Goal: Information Seeking & Learning: Learn about a topic

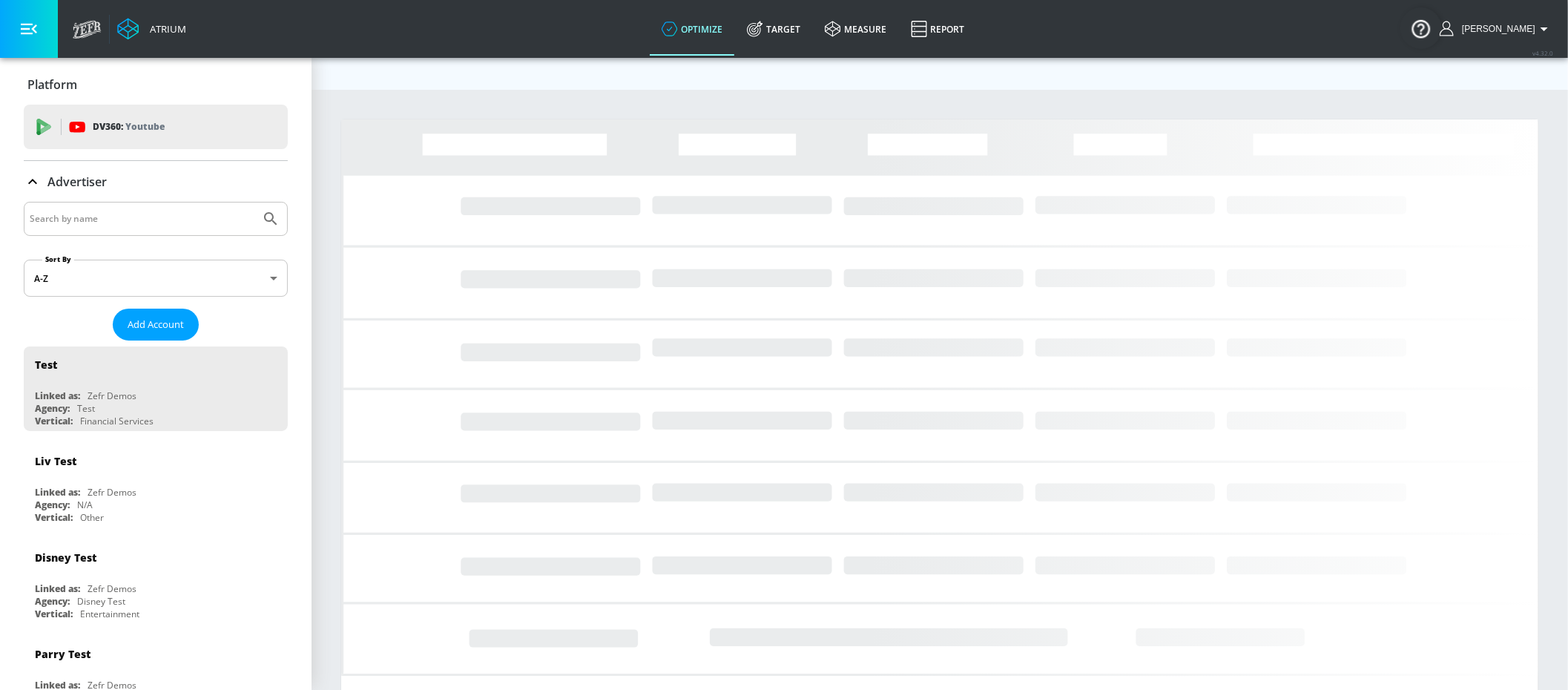
click at [166, 218] on input "Search by name" at bounding box center [142, 219] width 225 height 20
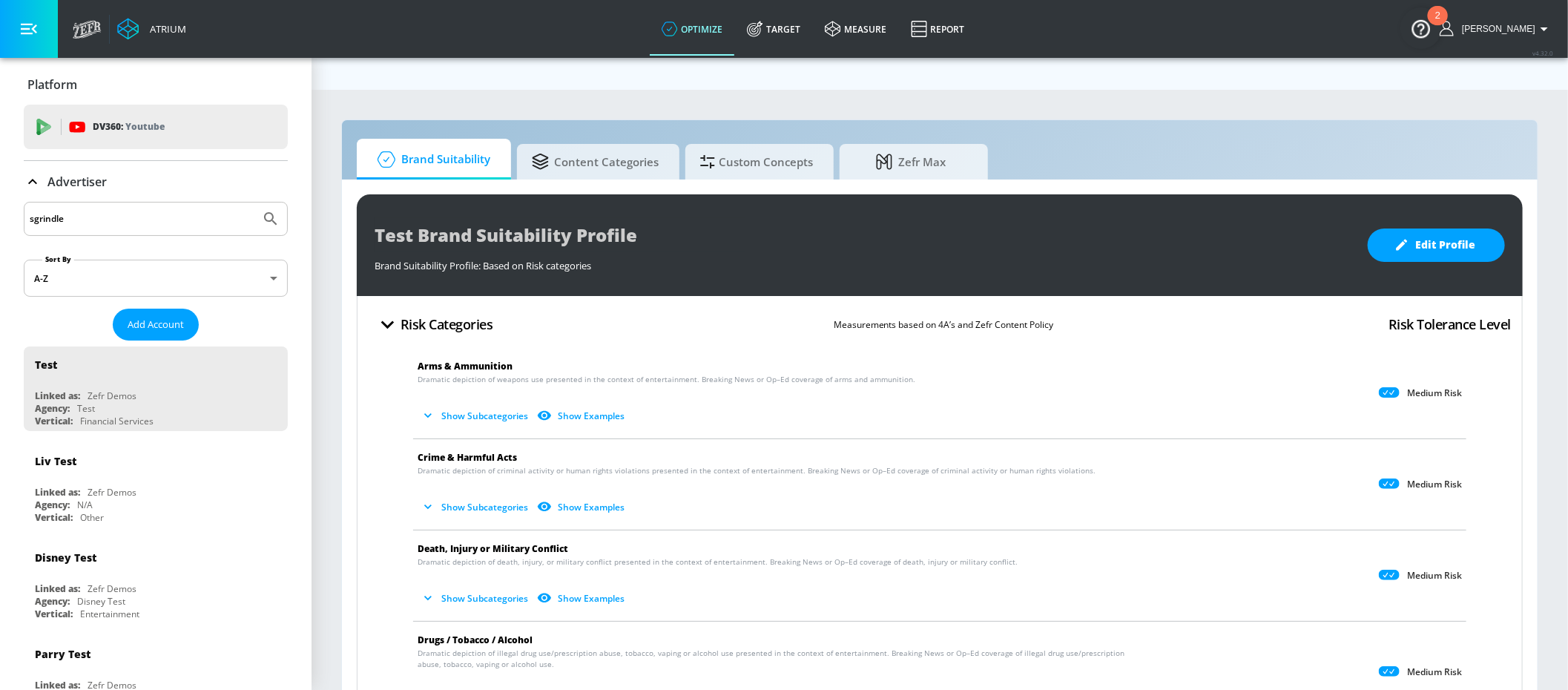
type input "sgrindle"
click at [254, 202] on button "Submit Search" at bounding box center [270, 218] width 33 height 33
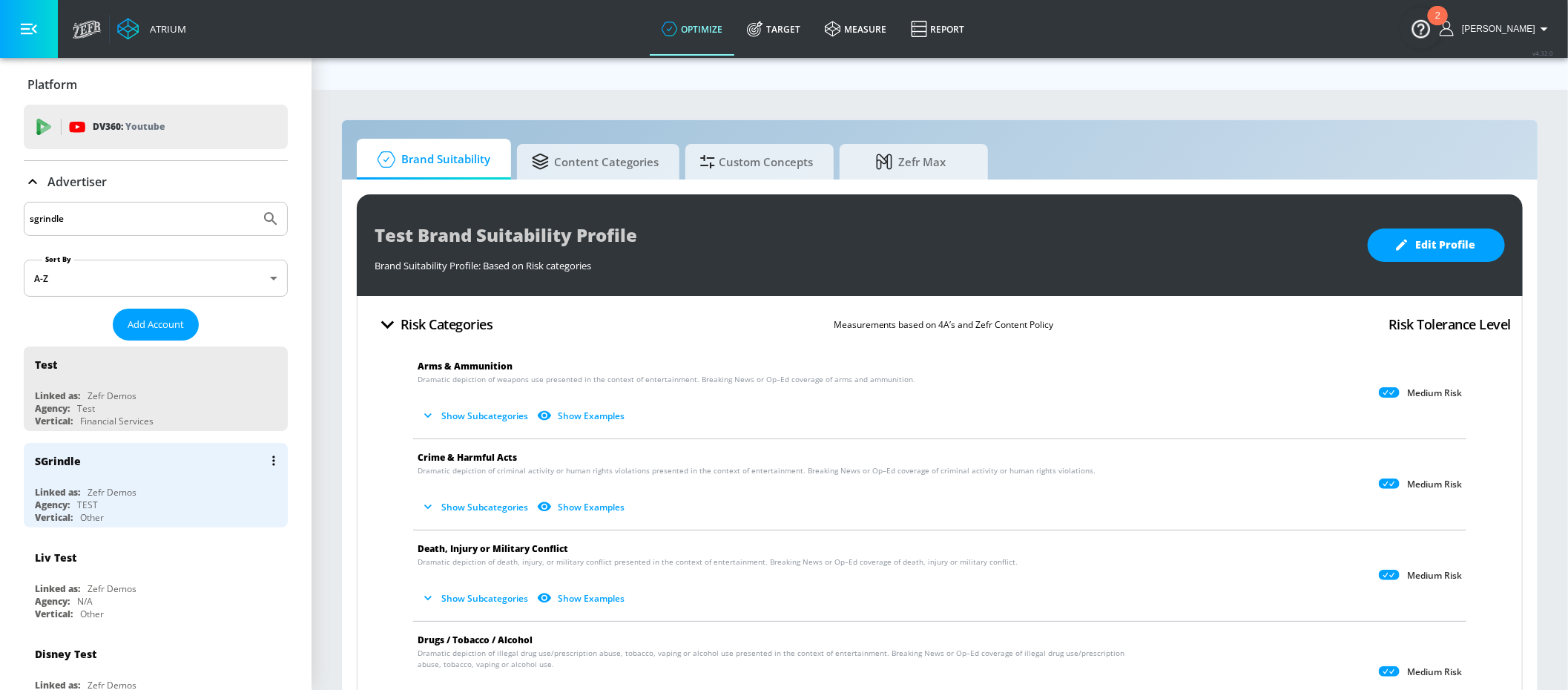
click at [62, 468] on div "SGrindle" at bounding box center [160, 461] width 250 height 36
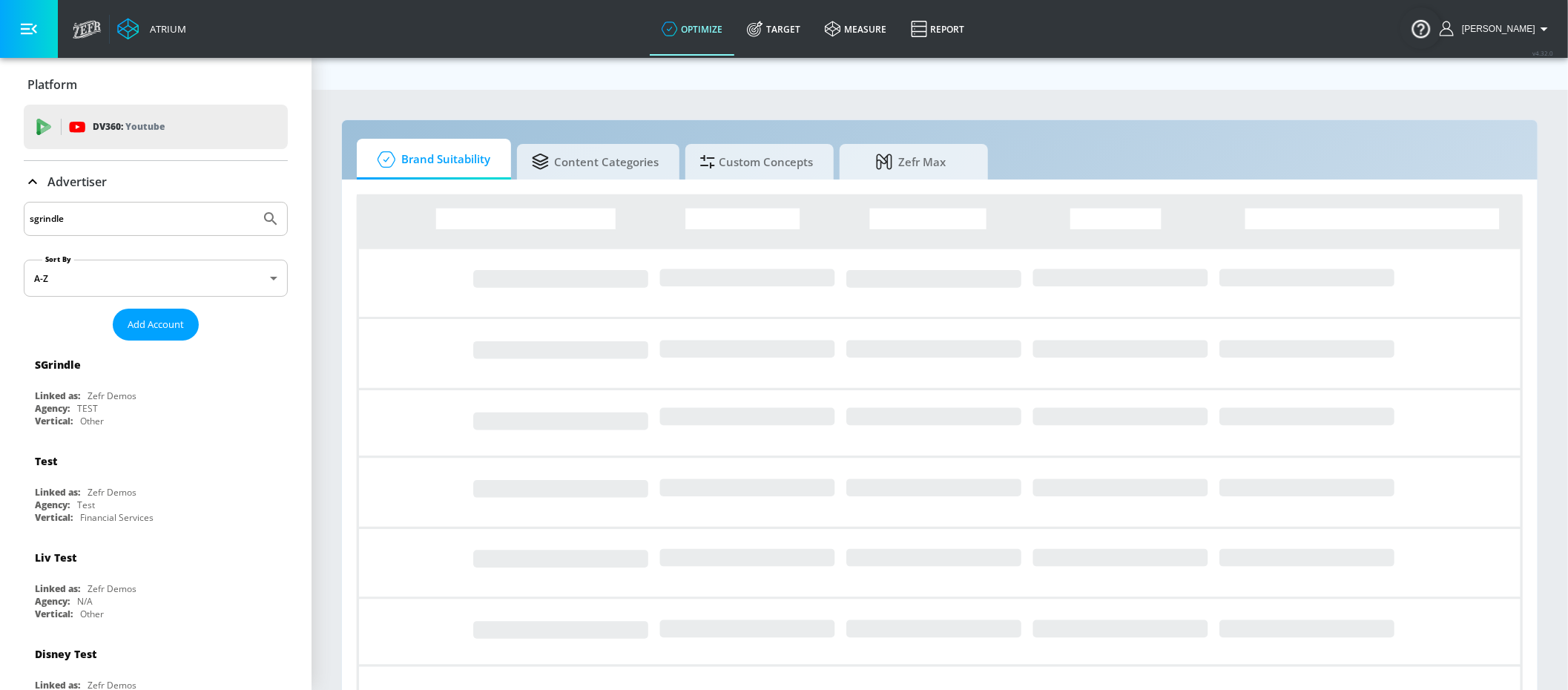
click at [29, 45] on button "button" at bounding box center [29, 29] width 58 height 58
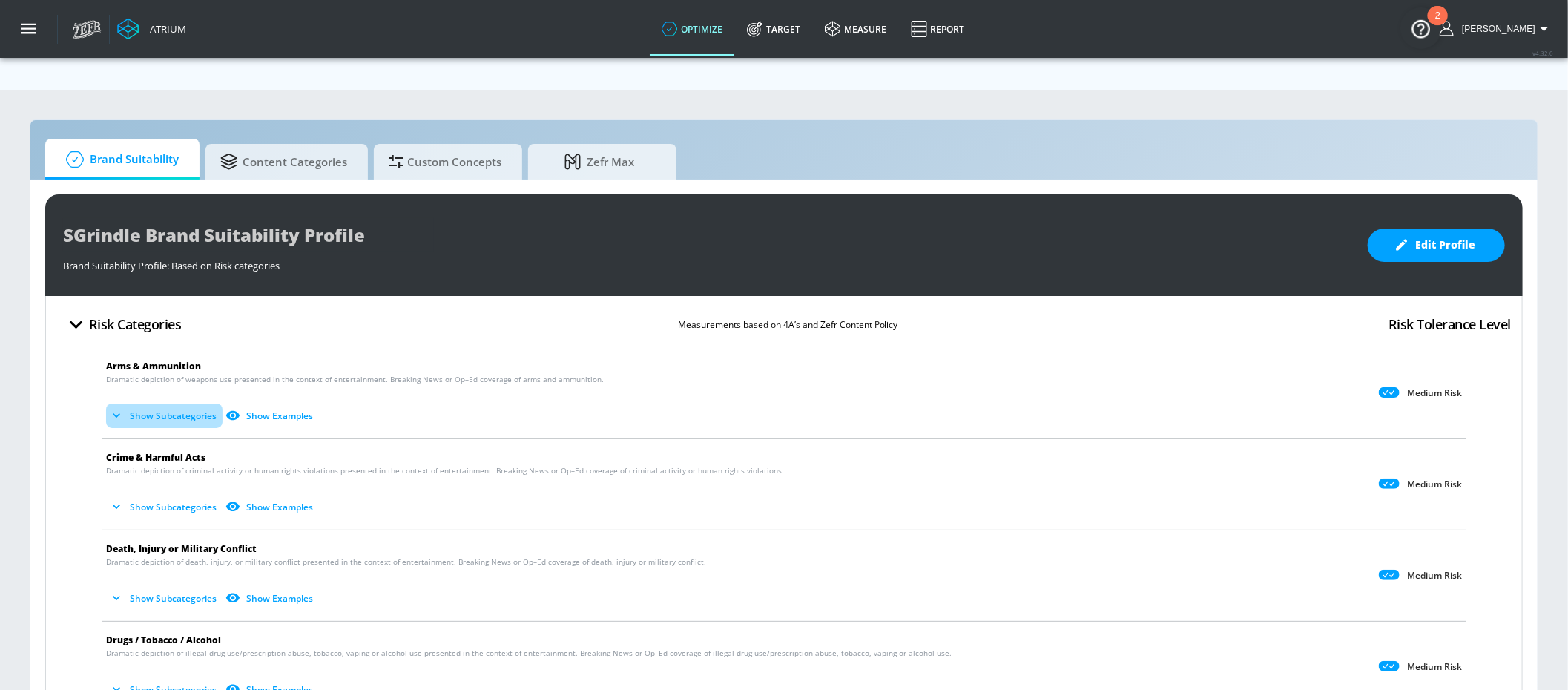
click at [140, 404] on button "Show Subcategories" at bounding box center [164, 415] width 117 height 24
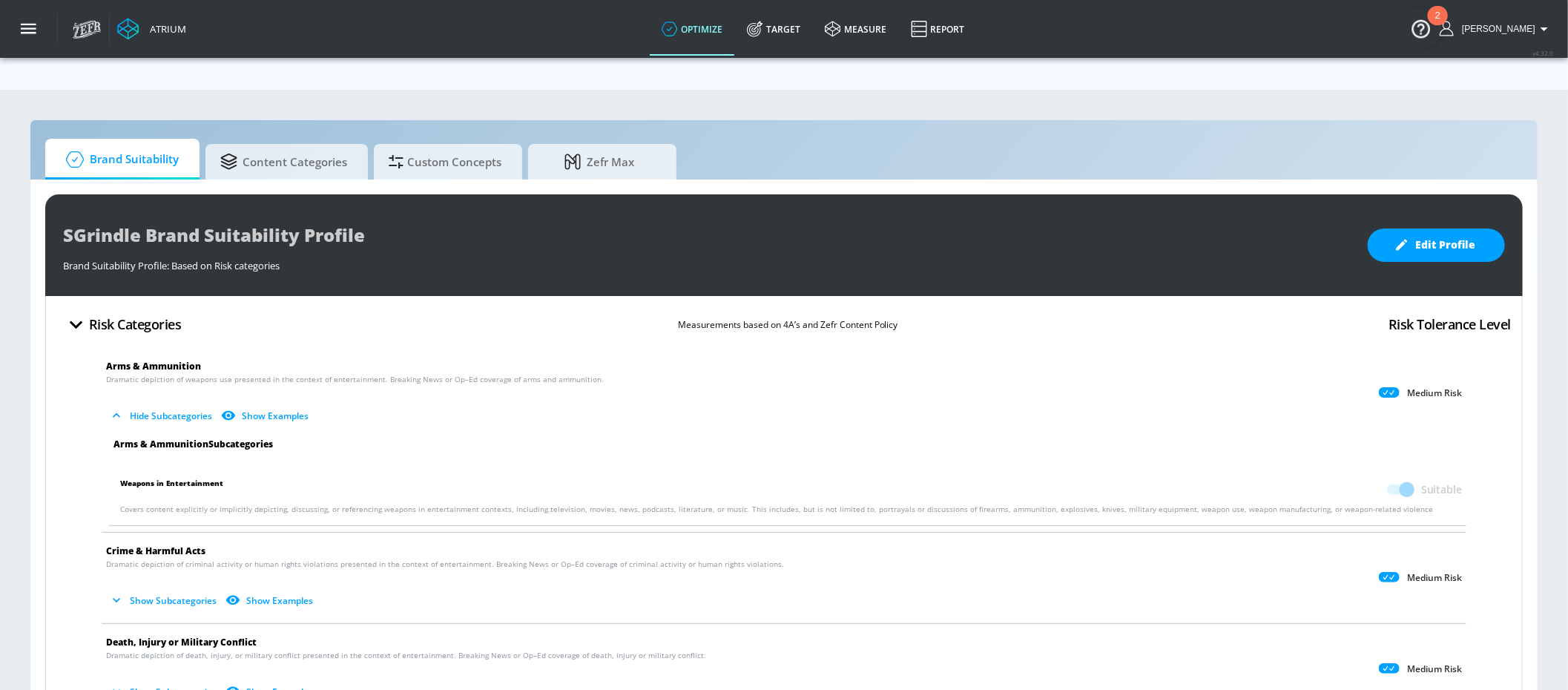
click at [300, 404] on button "Show Examples" at bounding box center [267, 415] width 96 height 24
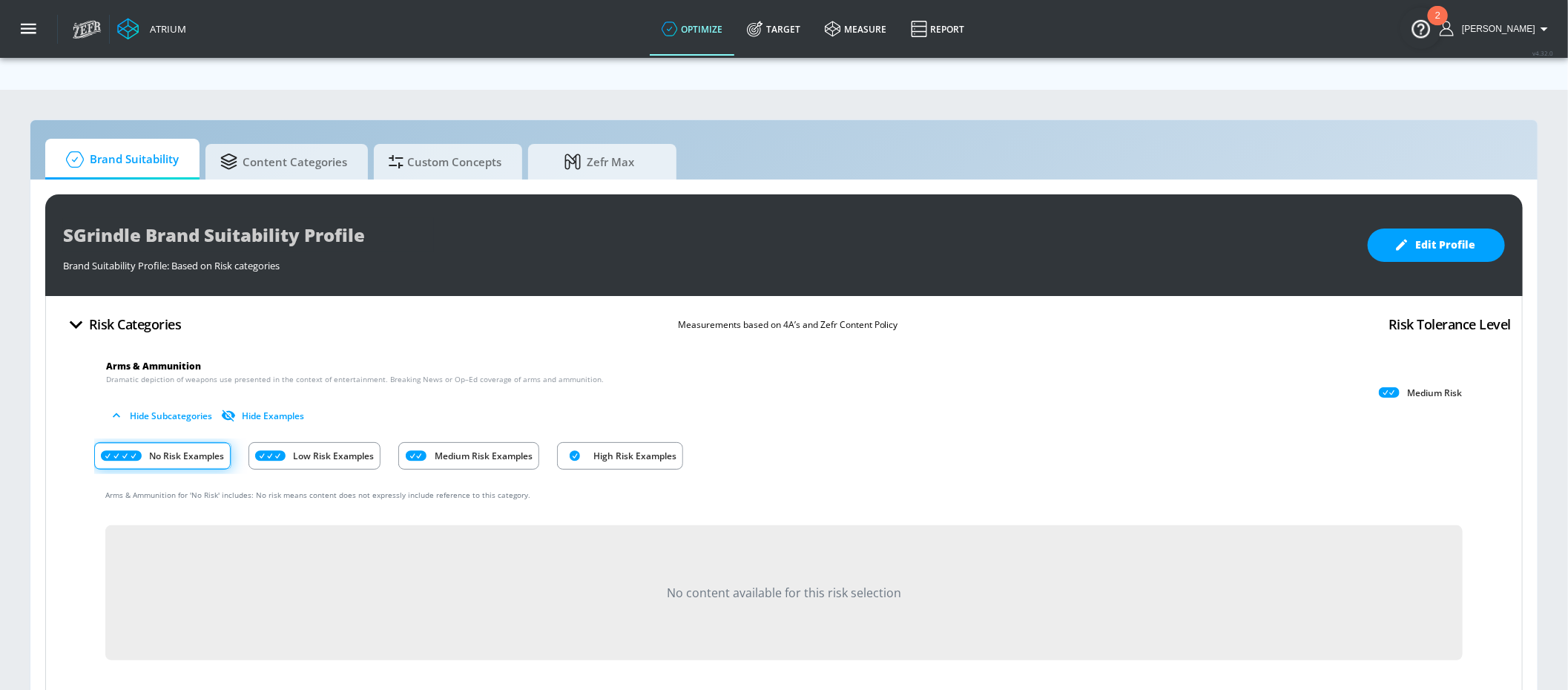
click at [329, 448] on p "Low Risk Examples" at bounding box center [333, 455] width 81 height 15
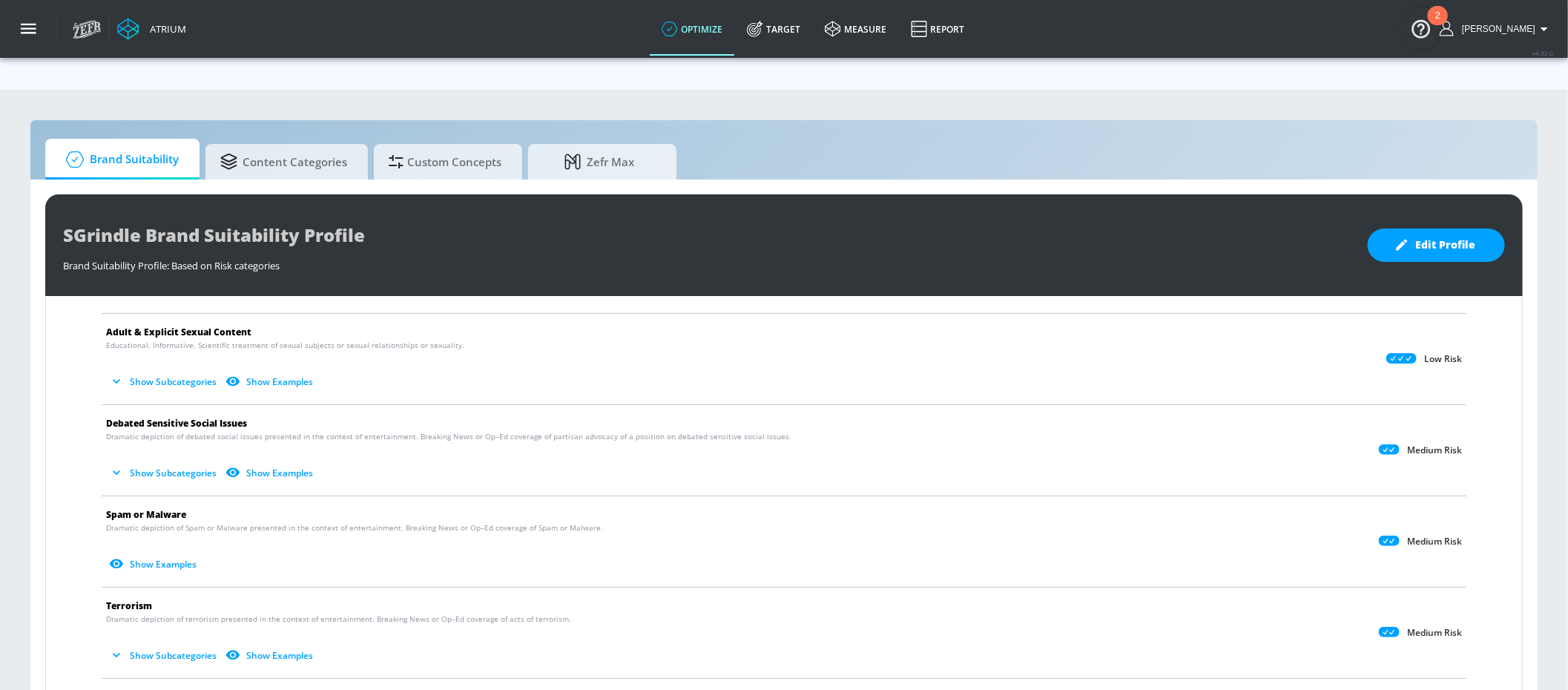
scroll to position [1588, 0]
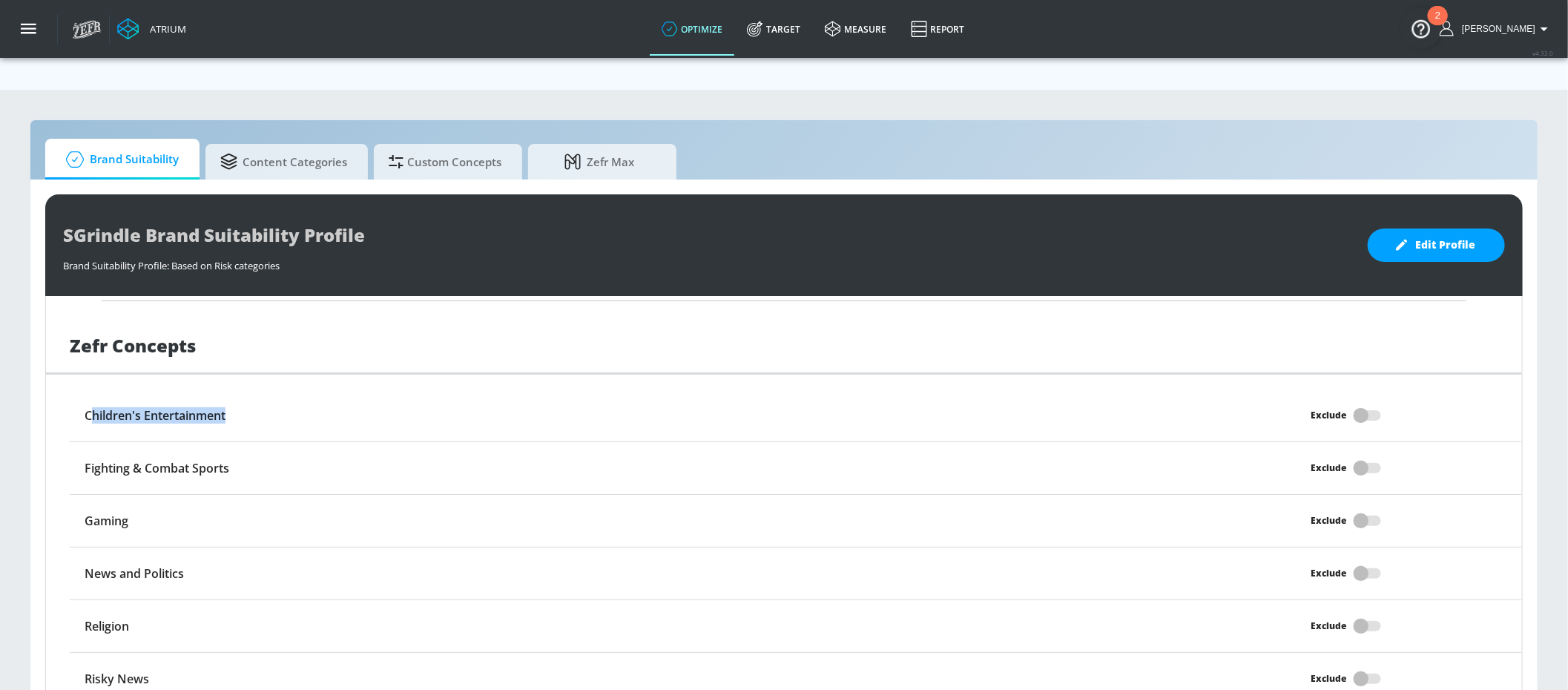
drag, startPoint x: 193, startPoint y: 388, endPoint x: 94, endPoint y: 381, distance: 99.2
click at [94, 401] on div "Children's Entertainment" at bounding box center [614, 415] width 1089 height 29
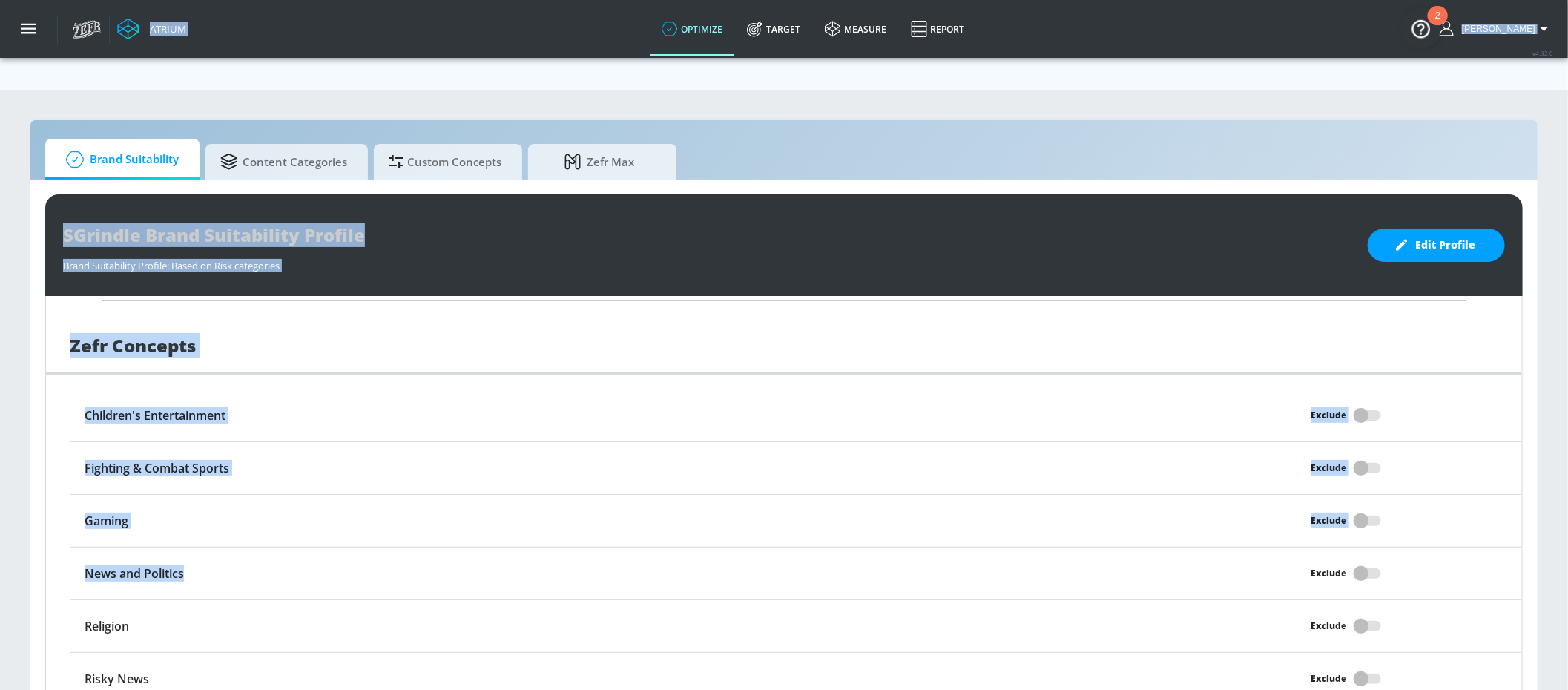
drag, startPoint x: 48, startPoint y: 540, endPoint x: -26, endPoint y: 540, distance: 74.0
click at [0, 540] on html "Atrium optimize Target measure Report optimize Target measure Report v 4.32.0 […" at bounding box center [784, 361] width 1568 height 723
click at [183, 565] on h6 "News and Politics" at bounding box center [134, 573] width 99 height 16
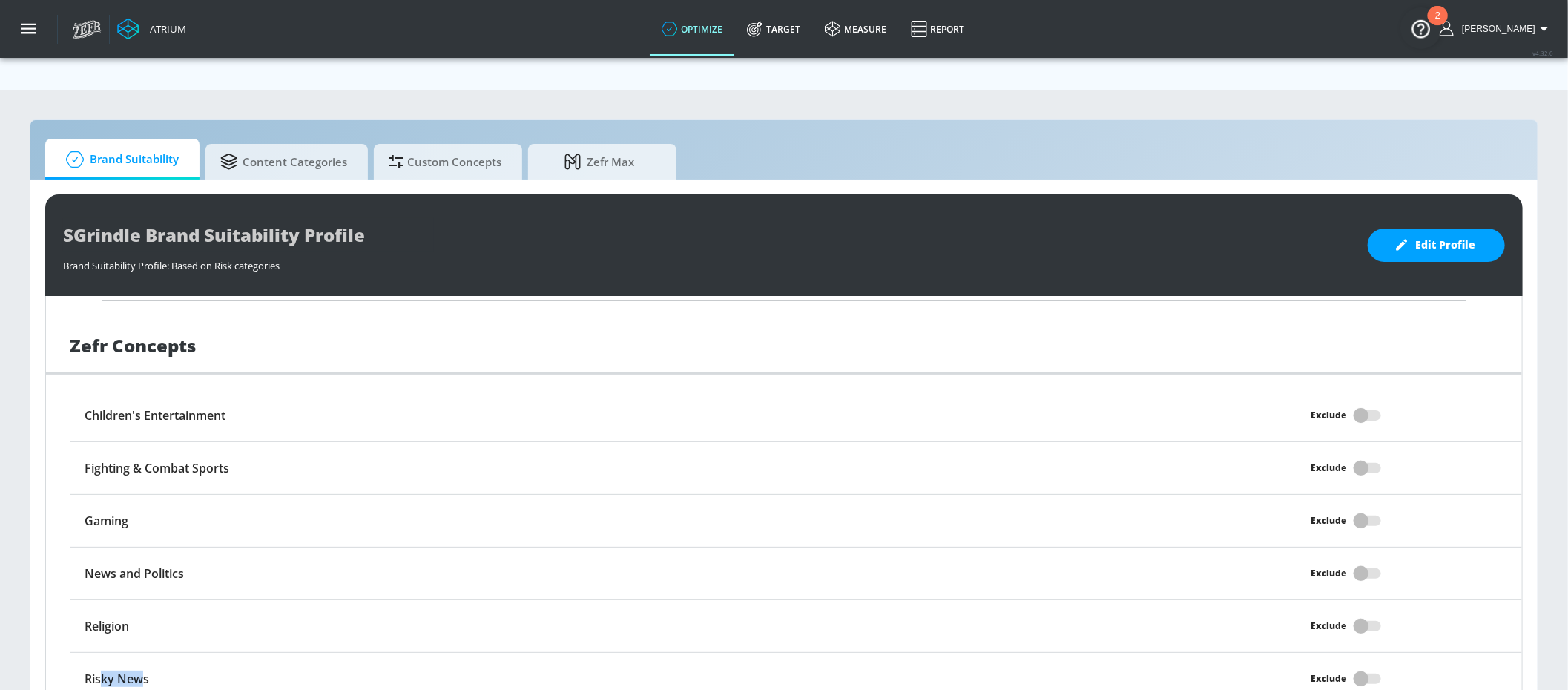
drag, startPoint x: 142, startPoint y: 644, endPoint x: 103, endPoint y: 644, distance: 39.0
click at [103, 670] on h6 "Risky News" at bounding box center [117, 678] width 64 height 16
drag, startPoint x: 217, startPoint y: 541, endPoint x: 85, endPoint y: 558, distance: 133.1
click at [85, 558] on div "News and Politics Exclude" at bounding box center [795, 573] width 1452 height 53
drag, startPoint x: 168, startPoint y: 628, endPoint x: 86, endPoint y: 628, distance: 82.0
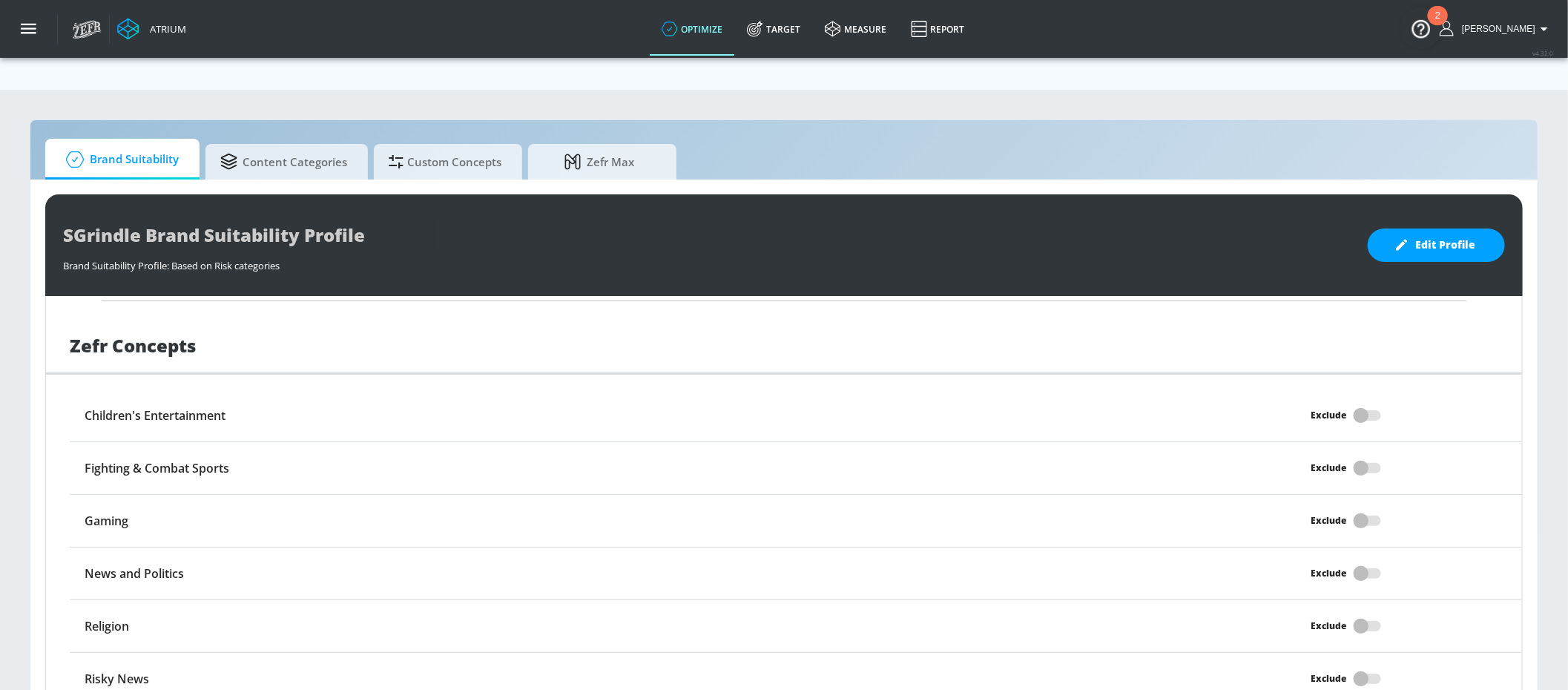
click at [86, 653] on div "Risky News Exclude" at bounding box center [795, 678] width 1452 height 52
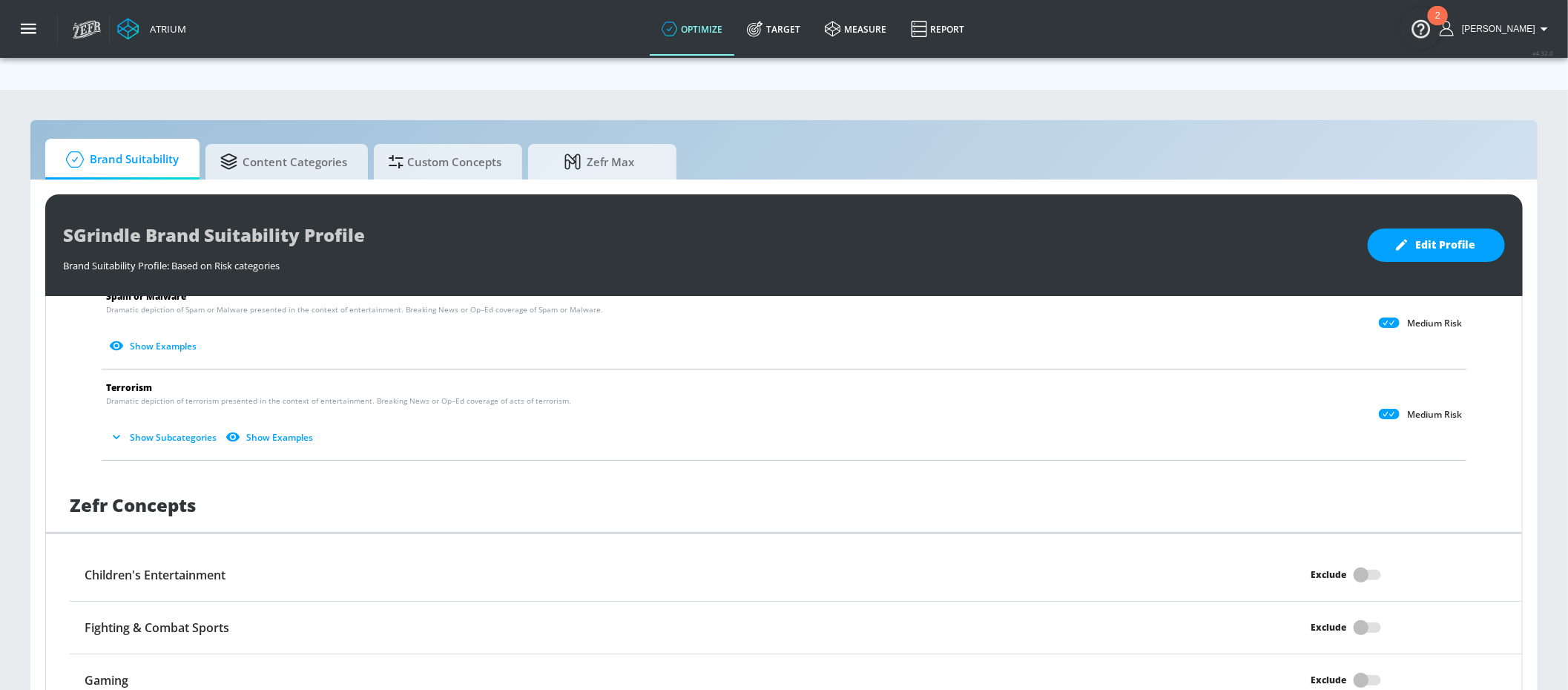
scroll to position [1118, 0]
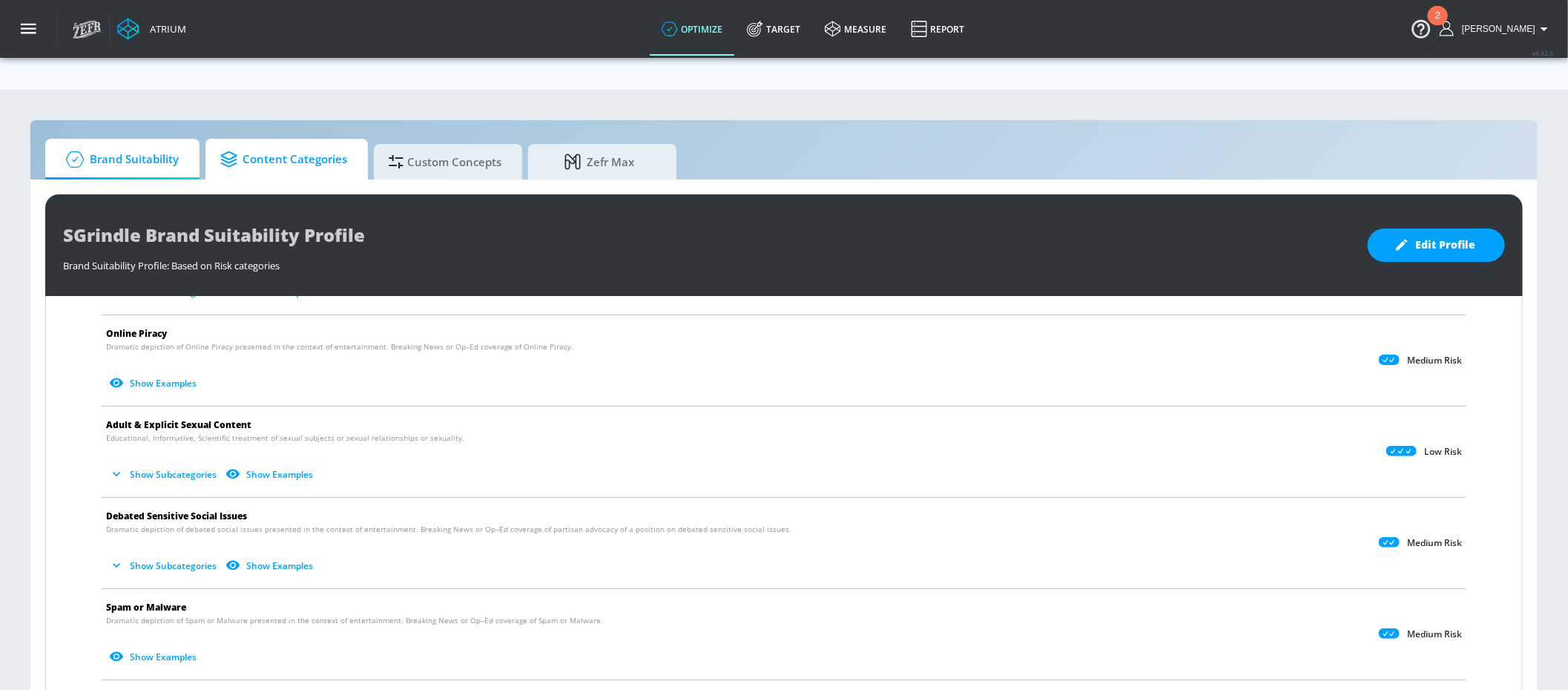
click at [267, 142] on span "Content Categories" at bounding box center [283, 160] width 127 height 36
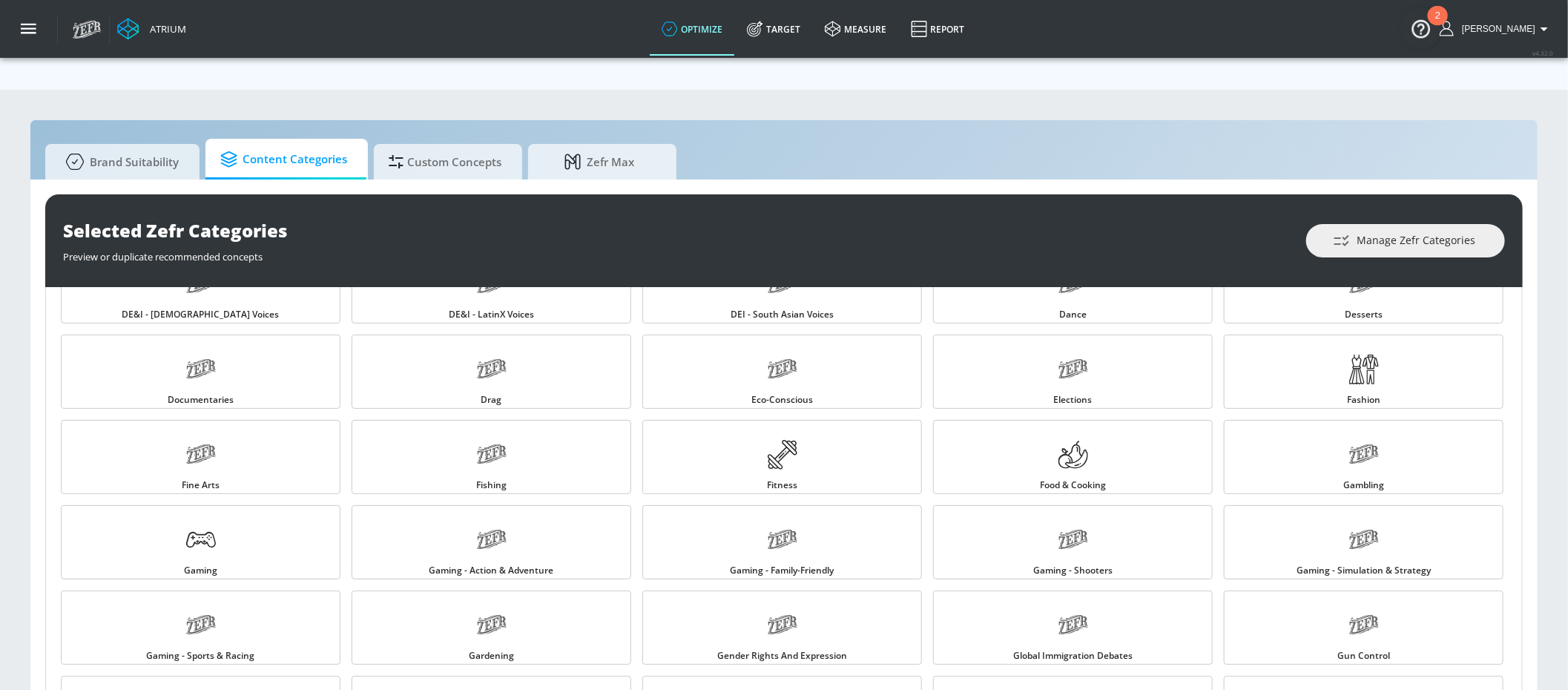
scroll to position [397, 0]
click at [776, 478] on span "Fitness" at bounding box center [782, 482] width 30 height 9
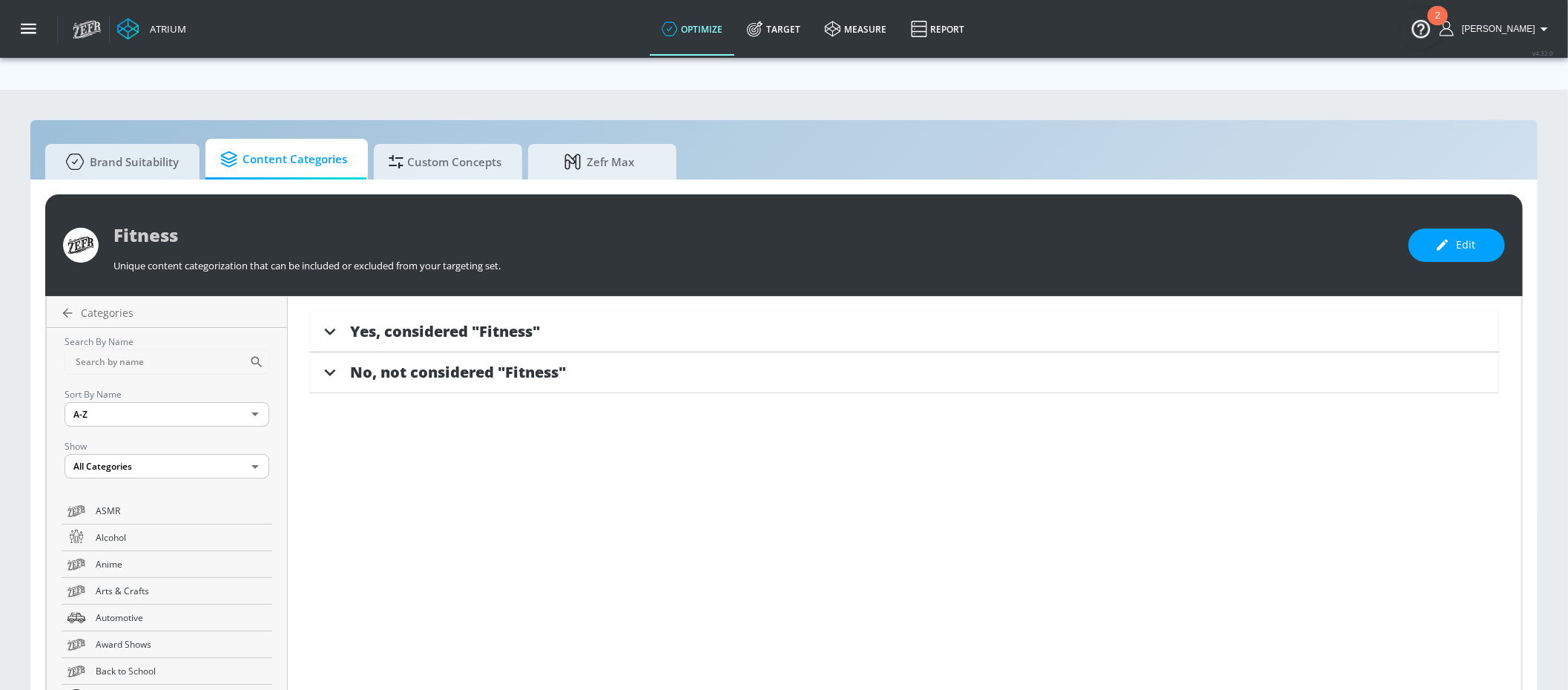
click at [474, 321] on span "Yes, considered "Fitness"" at bounding box center [445, 331] width 190 height 20
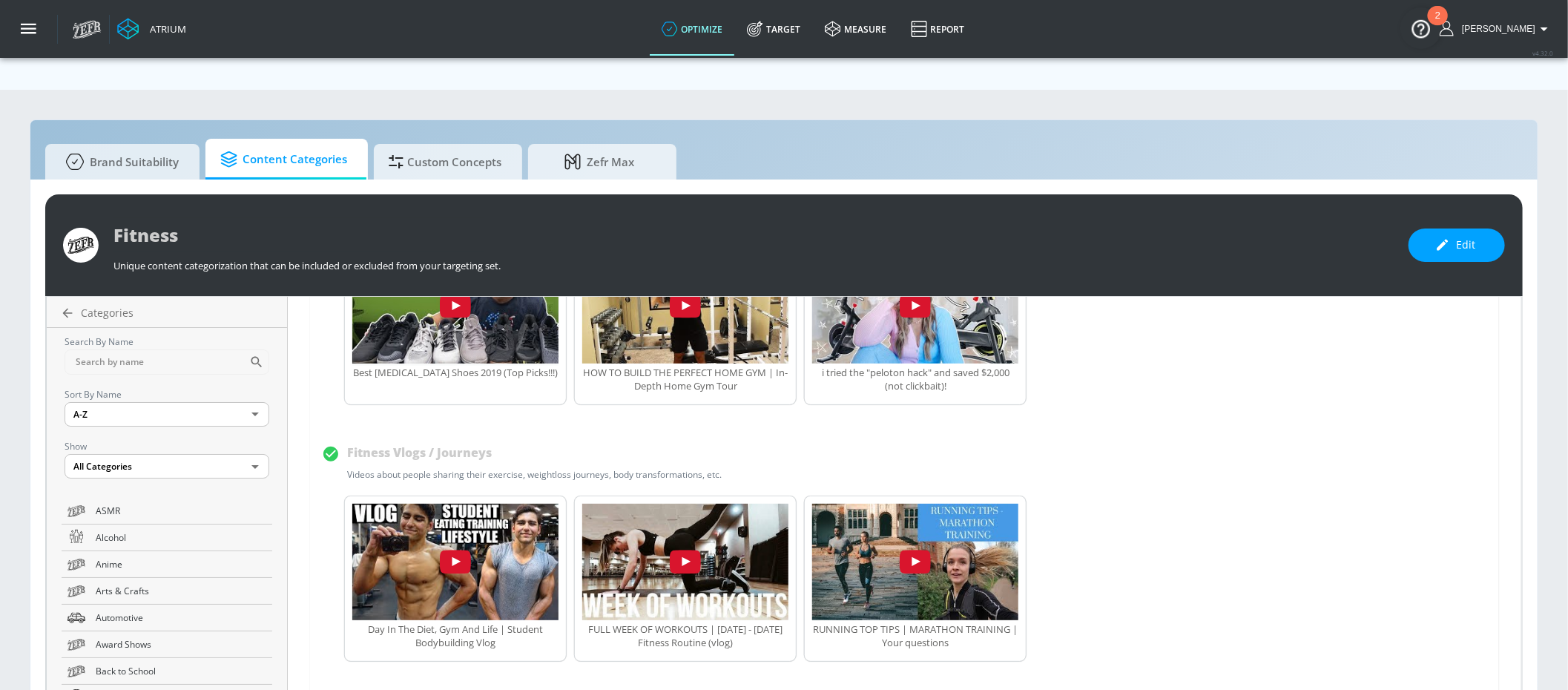
scroll to position [742, 0]
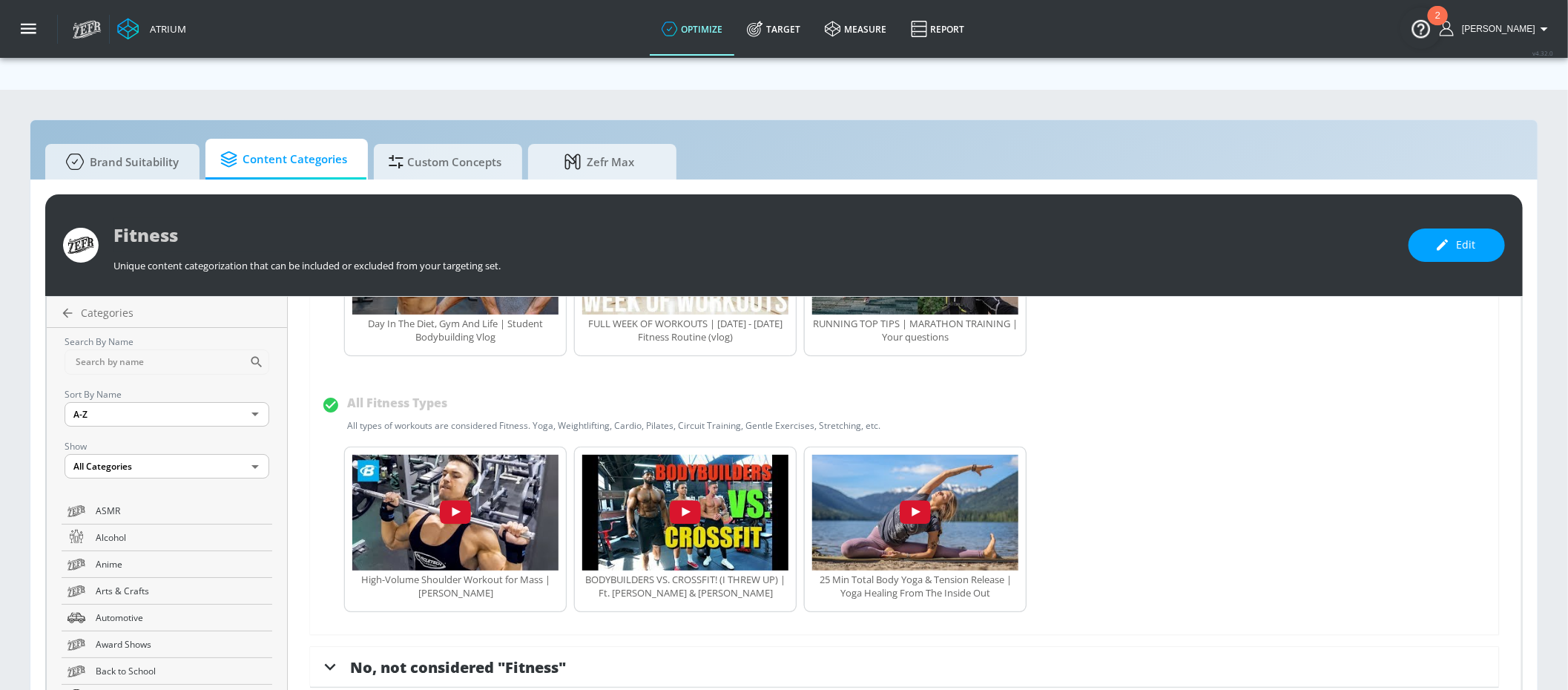
click at [530, 657] on span "No, not considered "Fitness"" at bounding box center [458, 667] width 216 height 20
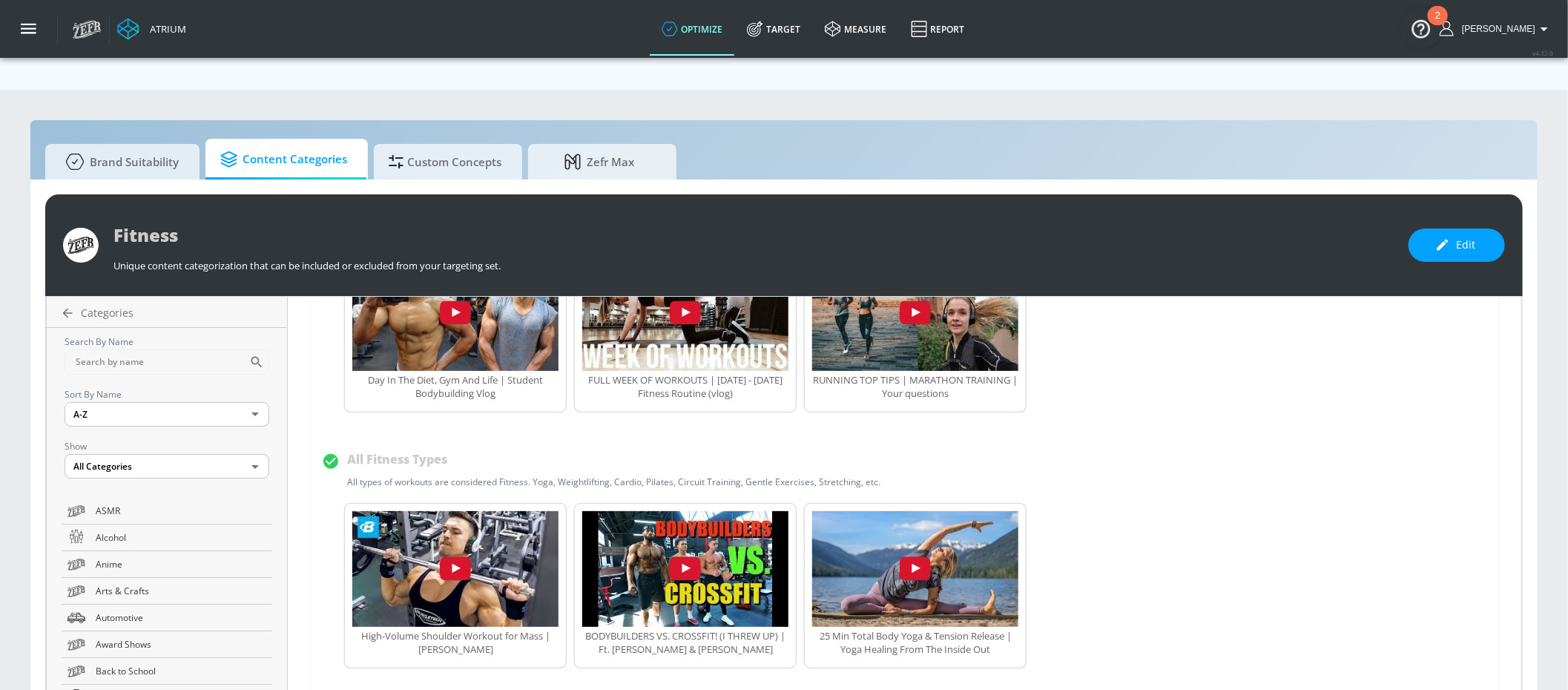
scroll to position [676, 0]
